Goal: Task Accomplishment & Management: Manage account settings

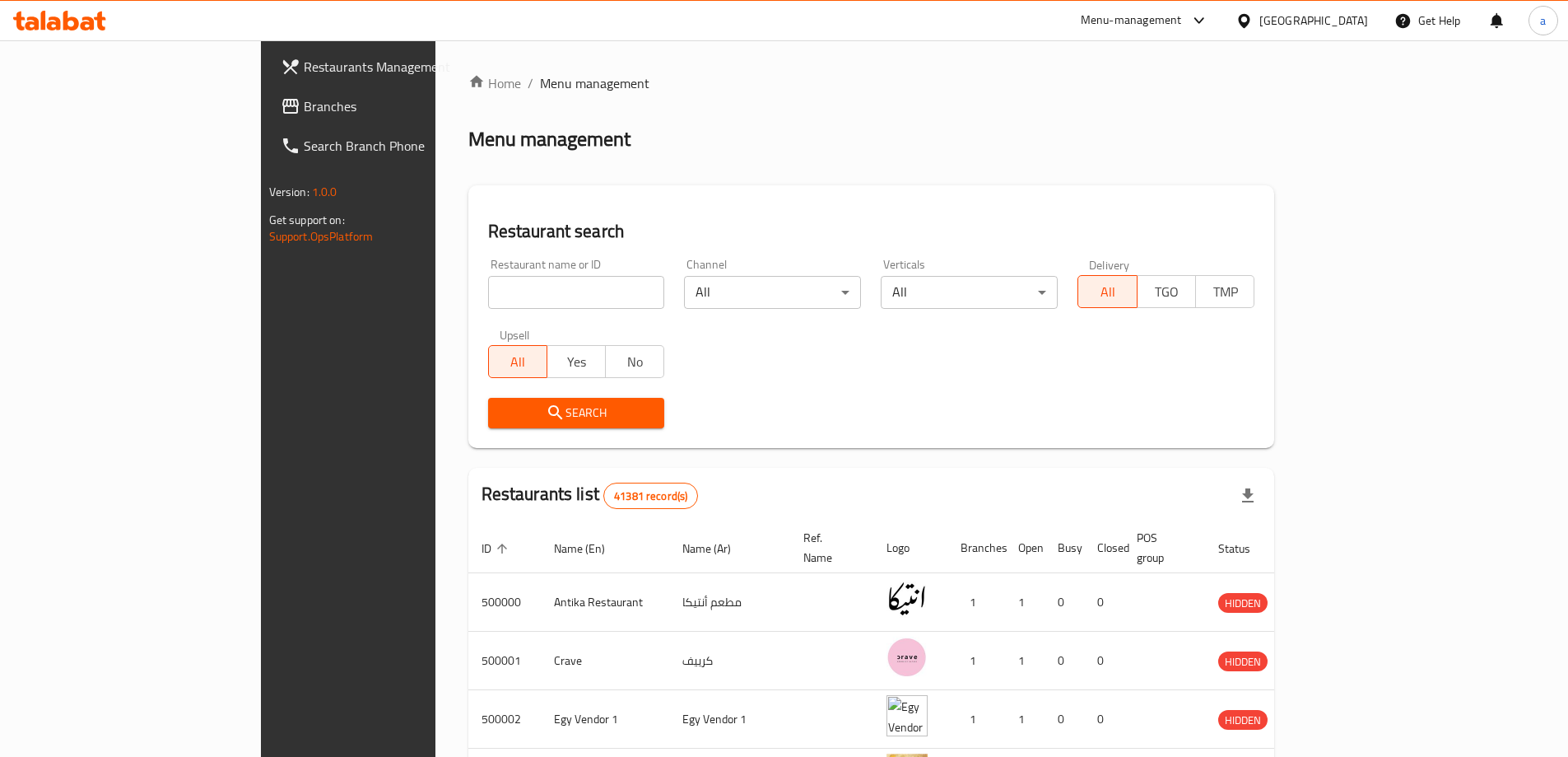
click at [1260, 23] on div at bounding box center [1248, 20] width 24 height 18
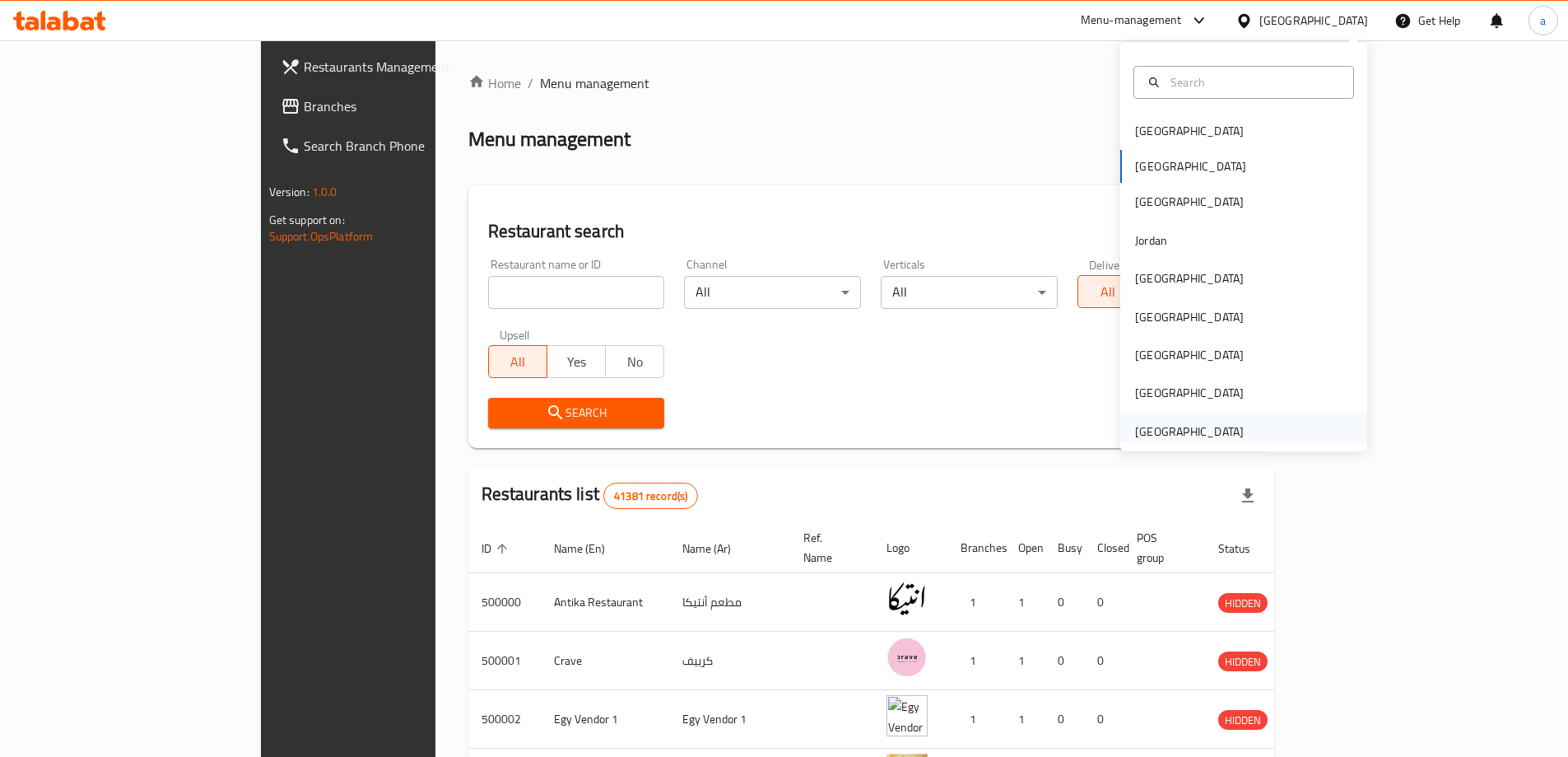
click at [1191, 438] on div "[GEOGRAPHIC_DATA]" at bounding box center [1190, 431] width 109 height 18
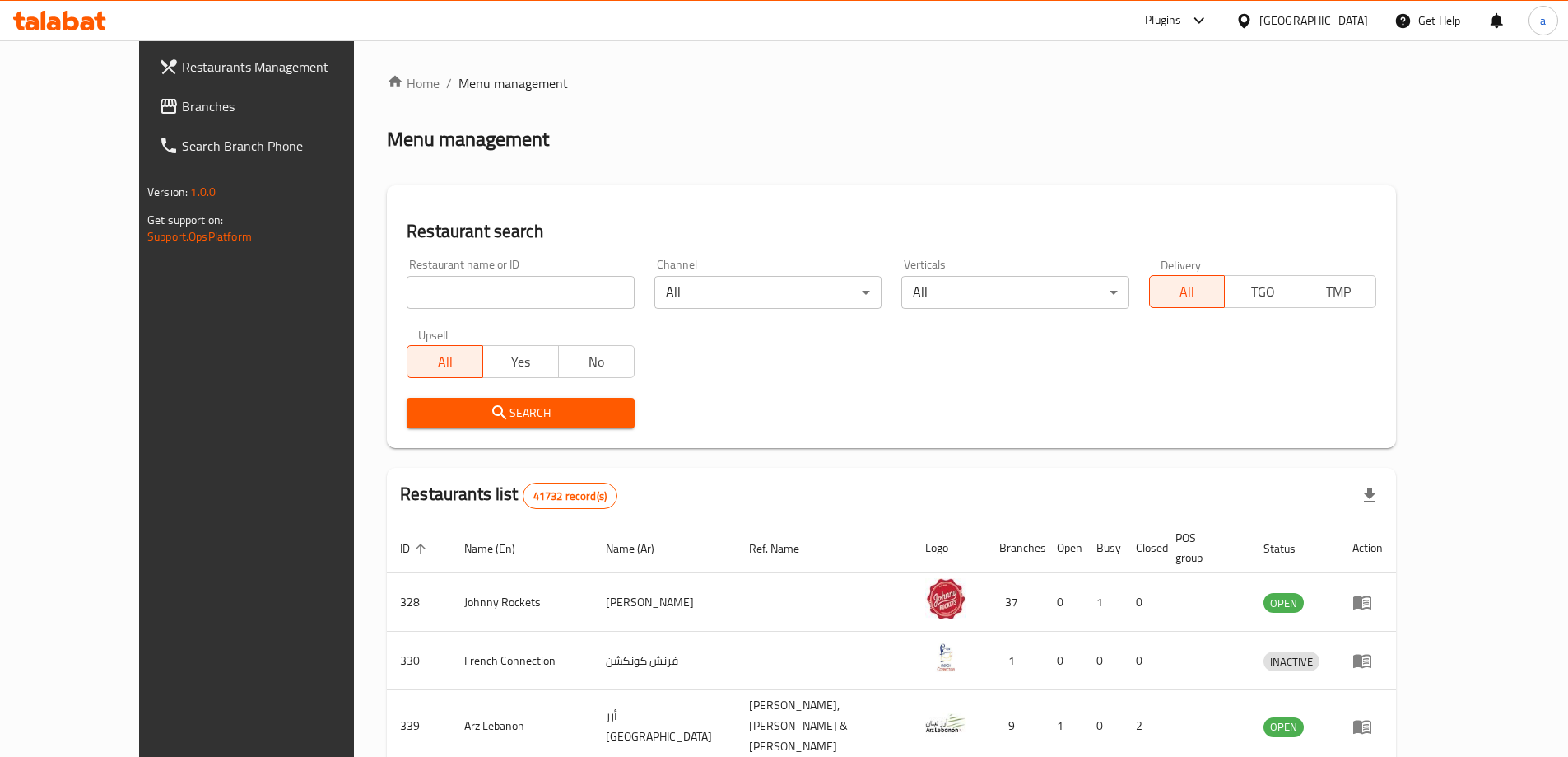
click at [182, 106] on span "Branches" at bounding box center [285, 106] width 206 height 19
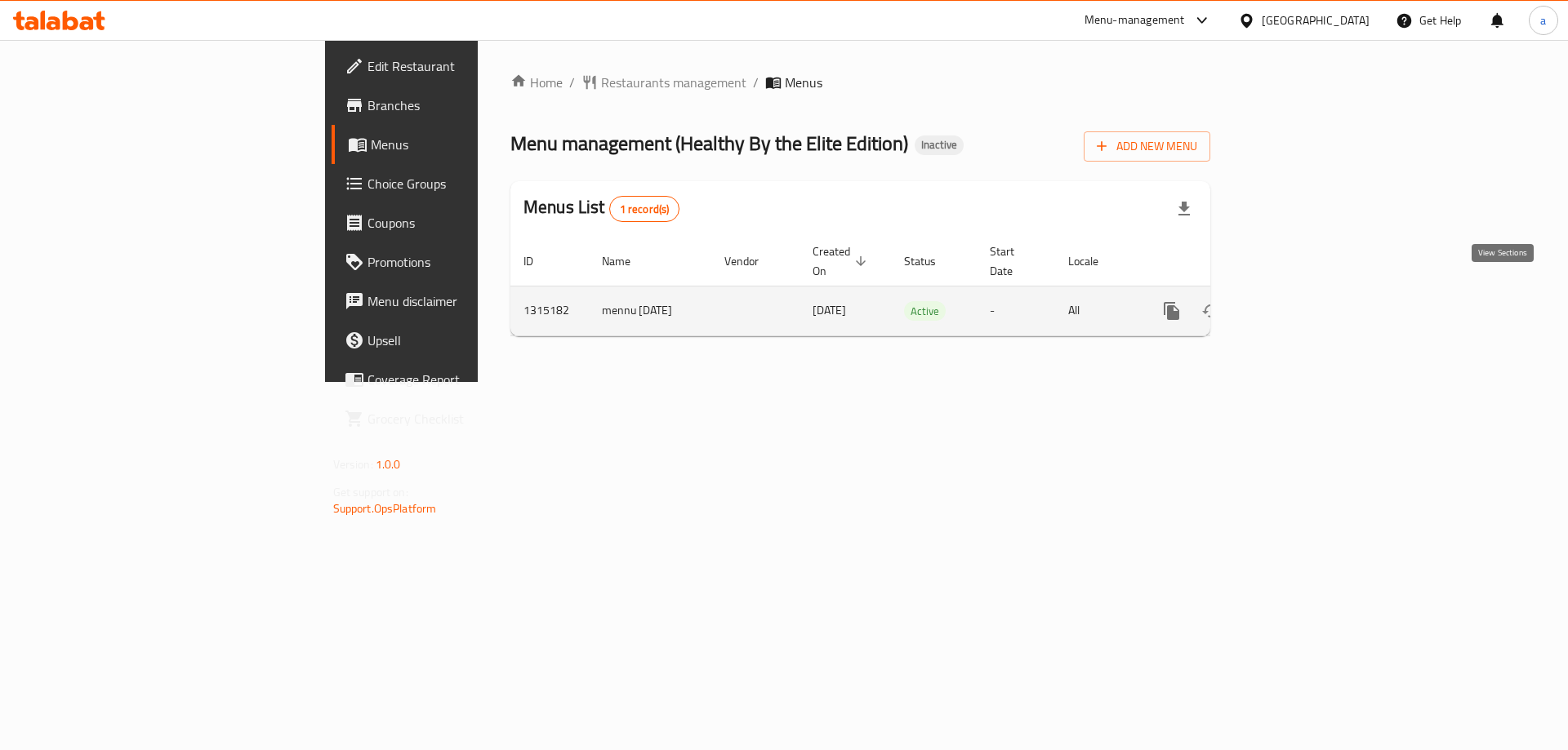
click at [1299, 301] on icon "enhanced table" at bounding box center [1289, 311] width 19 height 19
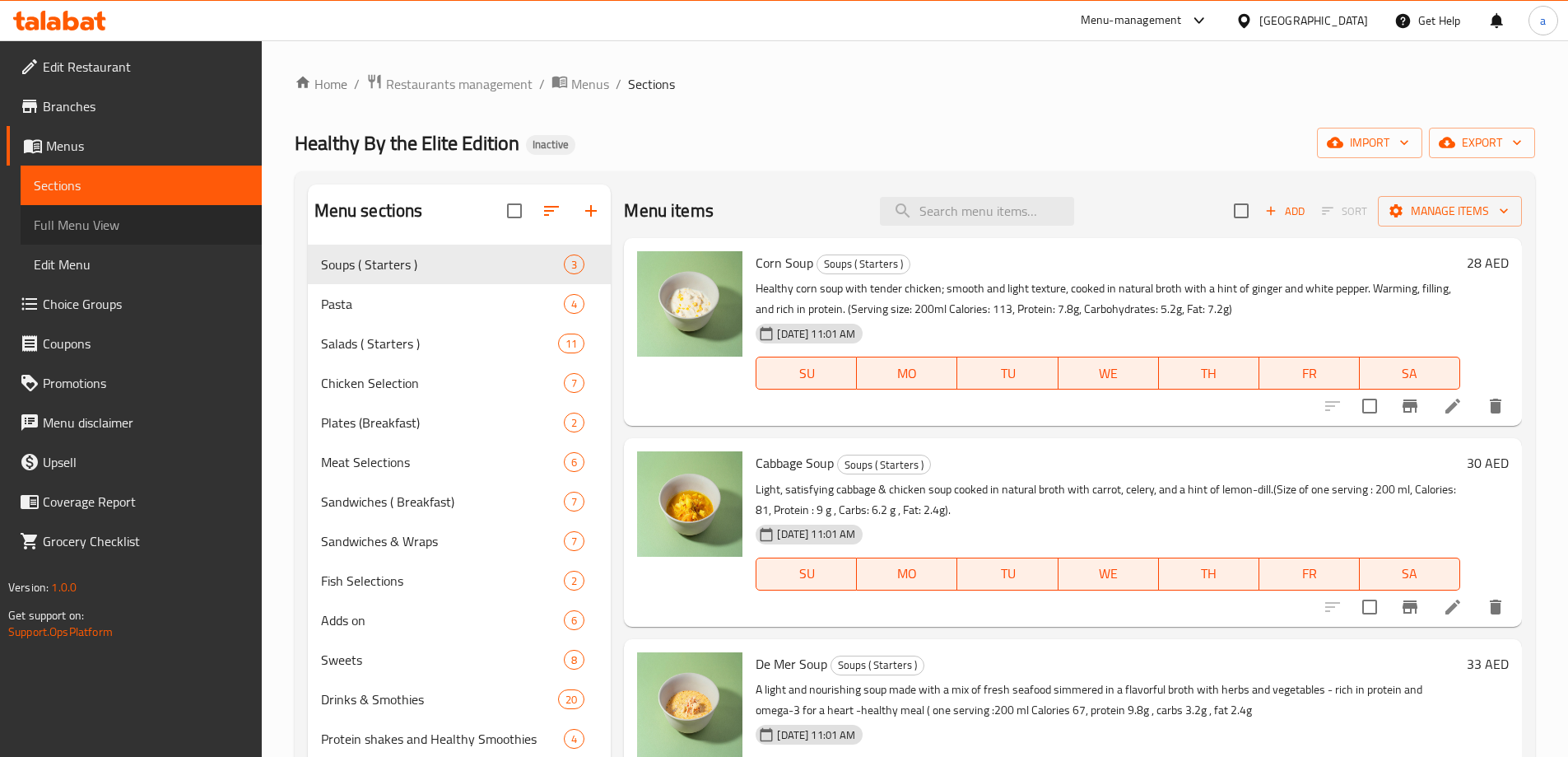
click at [93, 231] on span "Full Menu View" at bounding box center [141, 224] width 214 height 19
